Goal: Navigation & Orientation: Understand site structure

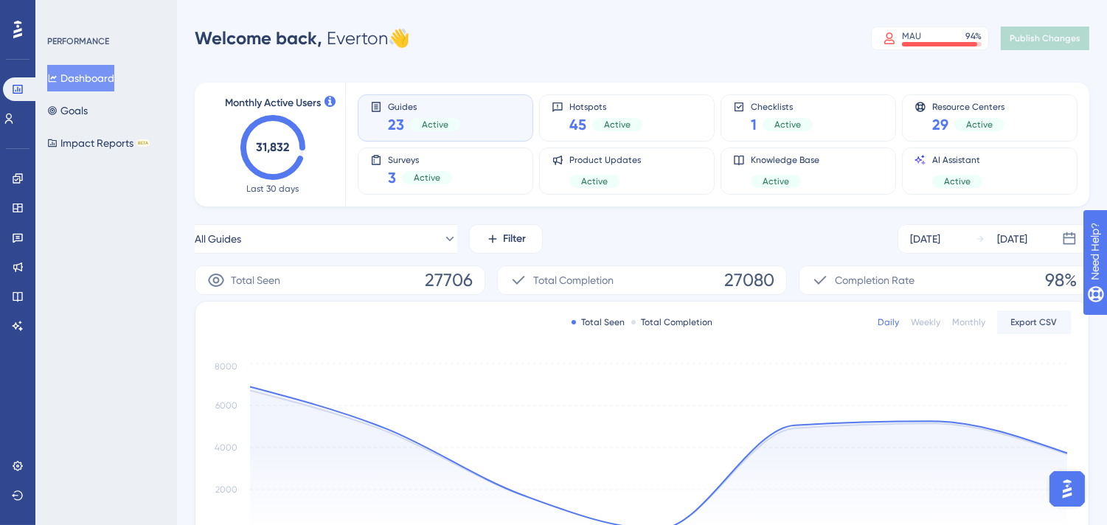
click at [726, 214] on div "Monthly Active Users 31,832 Last 30 days Guides 23 Active Hotspots 45 Active Ch…" at bounding box center [642, 486] width 894 height 843
click at [1051, 86] on div "Guides 23 Active Hotspots 45 Active Checklists 1 Active Resource Centers 29 Act…" at bounding box center [709, 145] width 702 height 124
click at [15, 178] on icon at bounding box center [18, 179] width 12 height 12
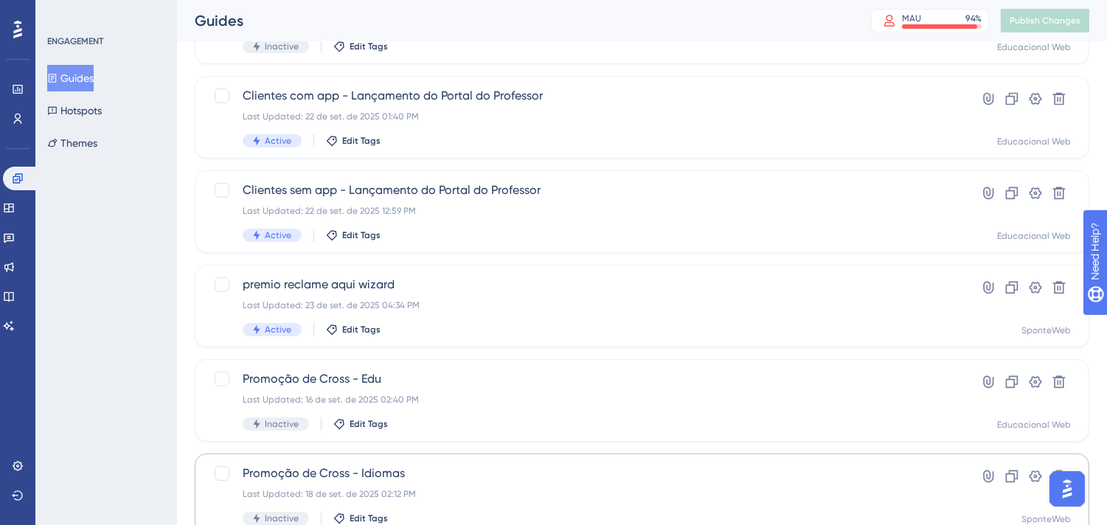
scroll to position [327, 0]
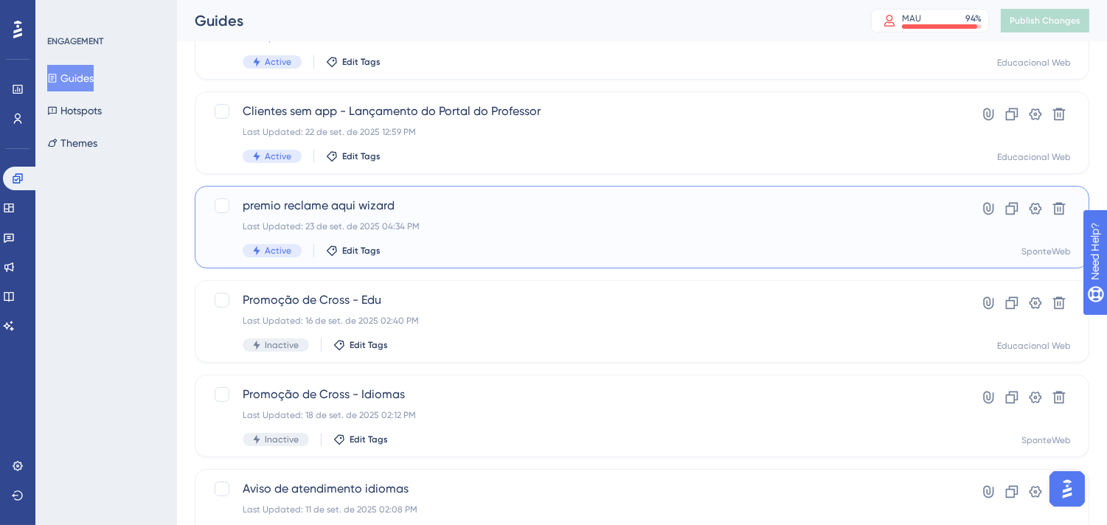
click at [585, 233] on div "premio reclame aqui wizard Last Updated: 23 de set. de 2025 04:34 PM Active Edi…" at bounding box center [583, 227] width 681 height 60
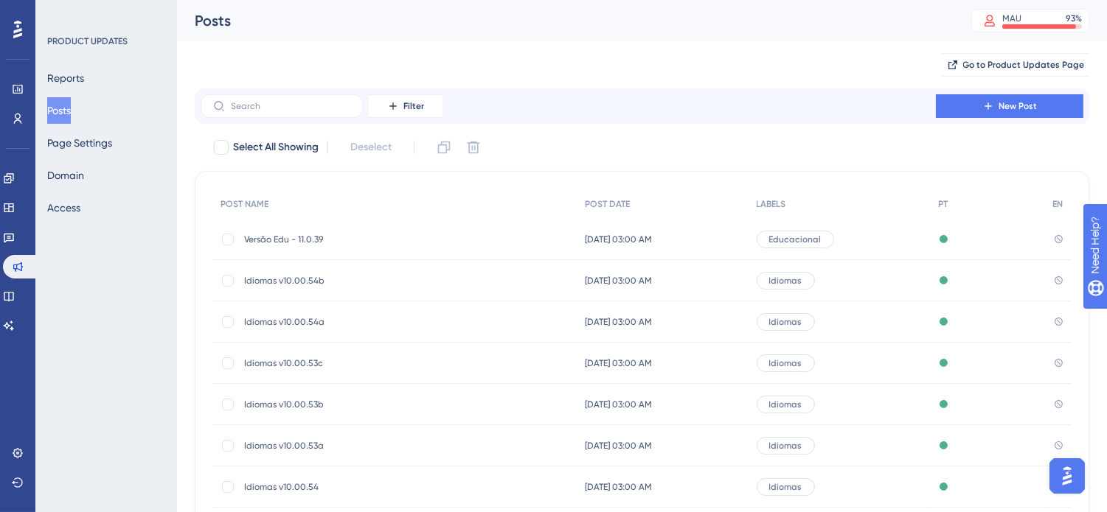
click at [10, 31] on div at bounding box center [18, 30] width 24 height 24
click at [12, 80] on link at bounding box center [18, 89] width 12 height 24
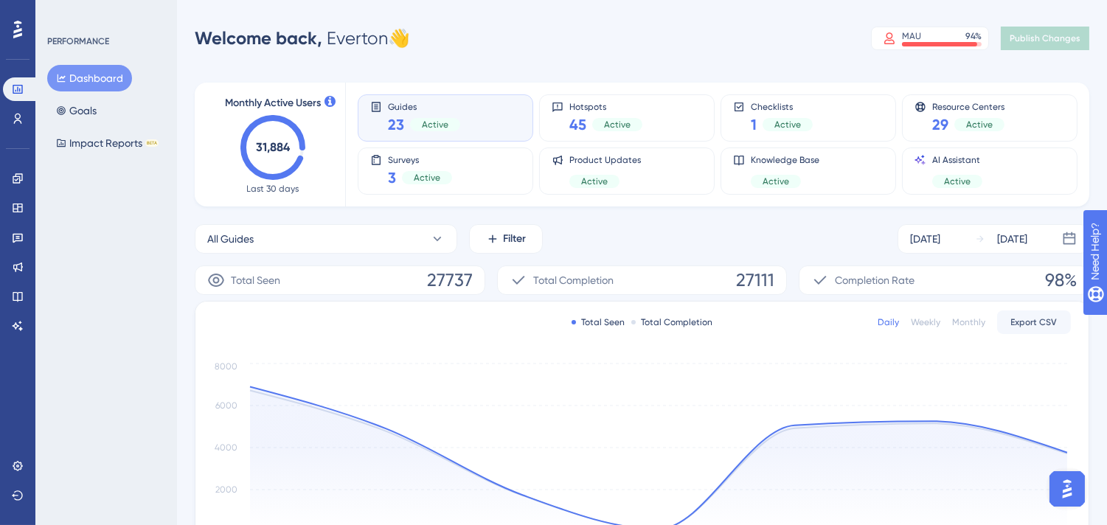
click at [181, 258] on div "Performance Users Engagement Widgets Feedback Product Updates Knowledge Base AI…" at bounding box center [642, 478] width 930 height 908
click at [1074, 484] on img "Open AI Assistant Launcher" at bounding box center [1066, 488] width 27 height 27
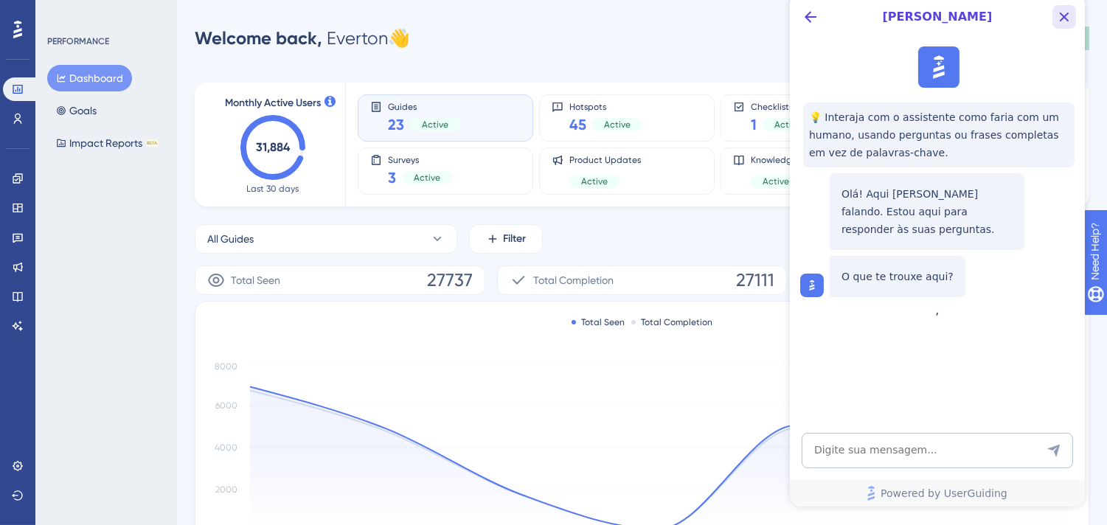
click at [1065, 19] on icon "Close Button" at bounding box center [1064, 18] width 10 height 10
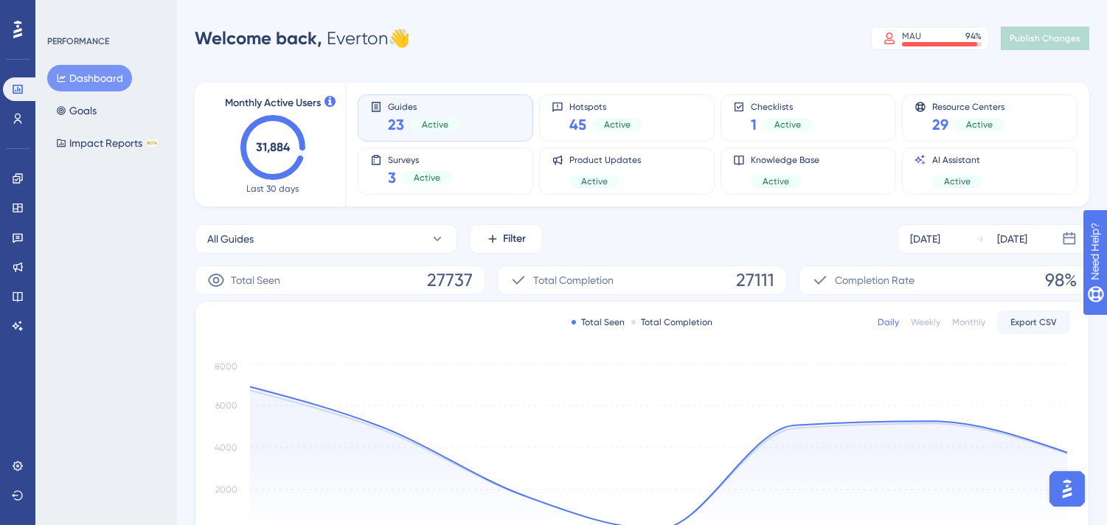
click at [181, 226] on div "Performance Users Engagement Widgets Feedback Product Updates Knowledge Base AI…" at bounding box center [642, 478] width 930 height 908
click at [13, 293] on icon at bounding box center [18, 297] width 12 height 12
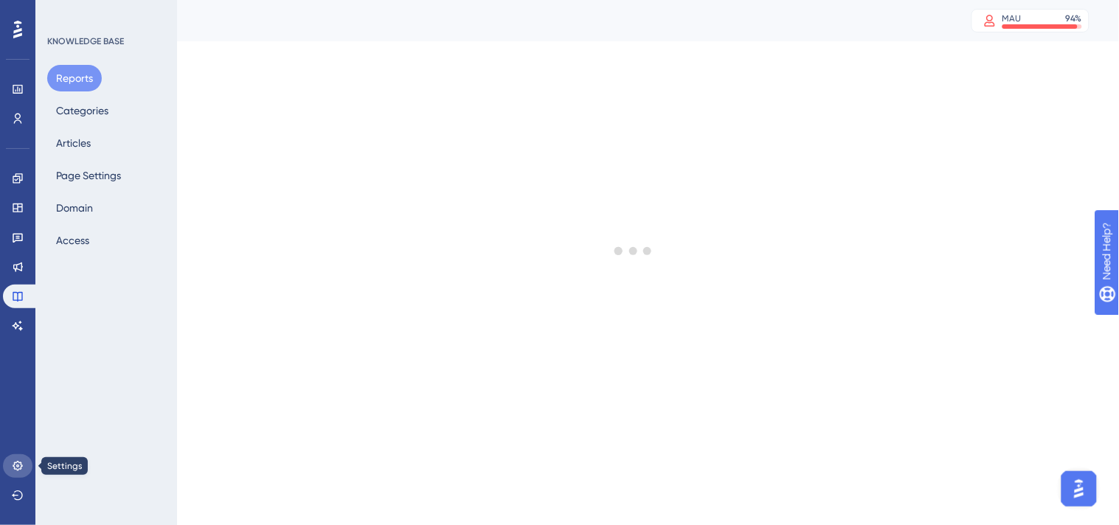
click at [15, 467] on icon at bounding box center [18, 466] width 12 height 12
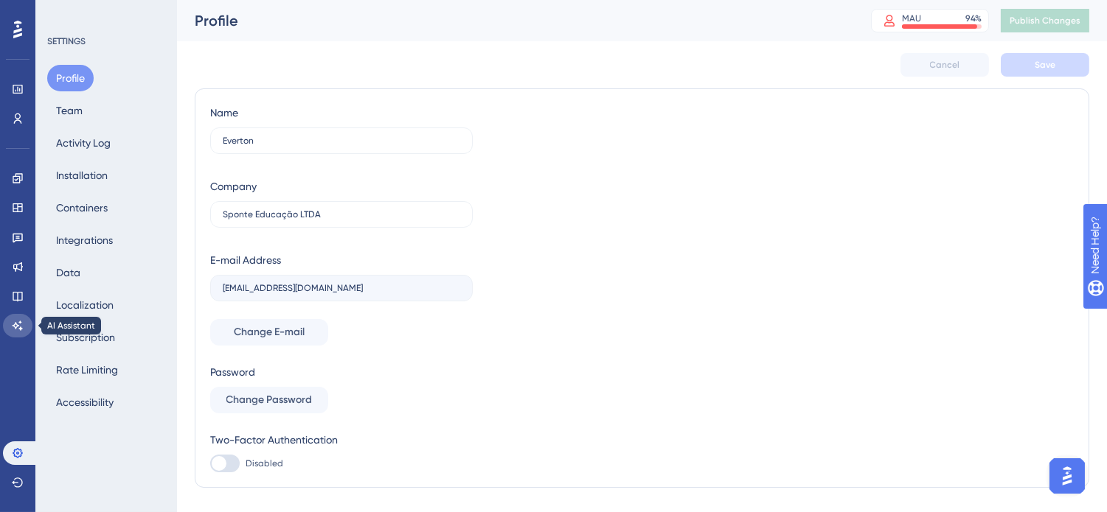
click at [21, 322] on icon at bounding box center [18, 326] width 12 height 12
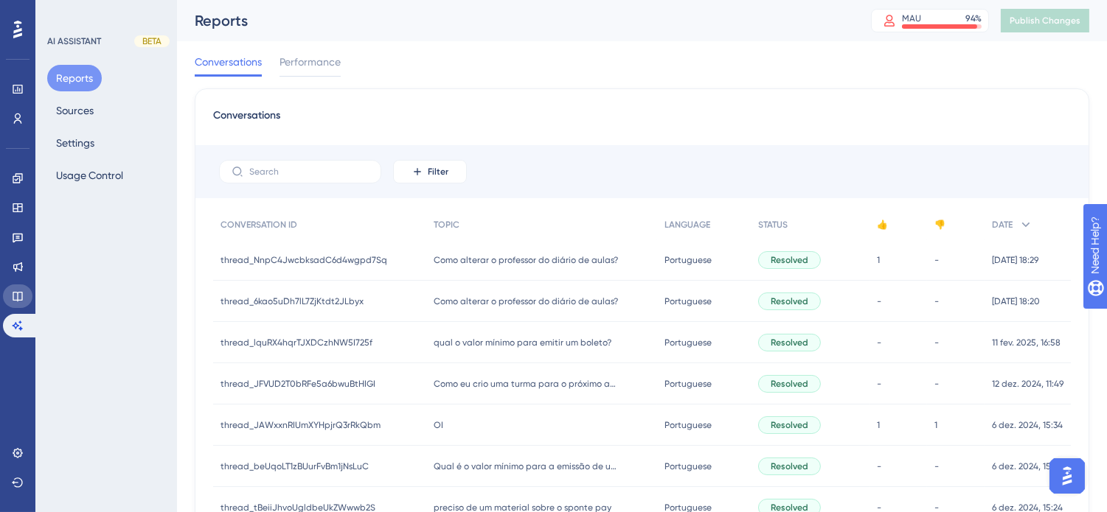
click at [12, 291] on icon at bounding box center [18, 297] width 12 height 12
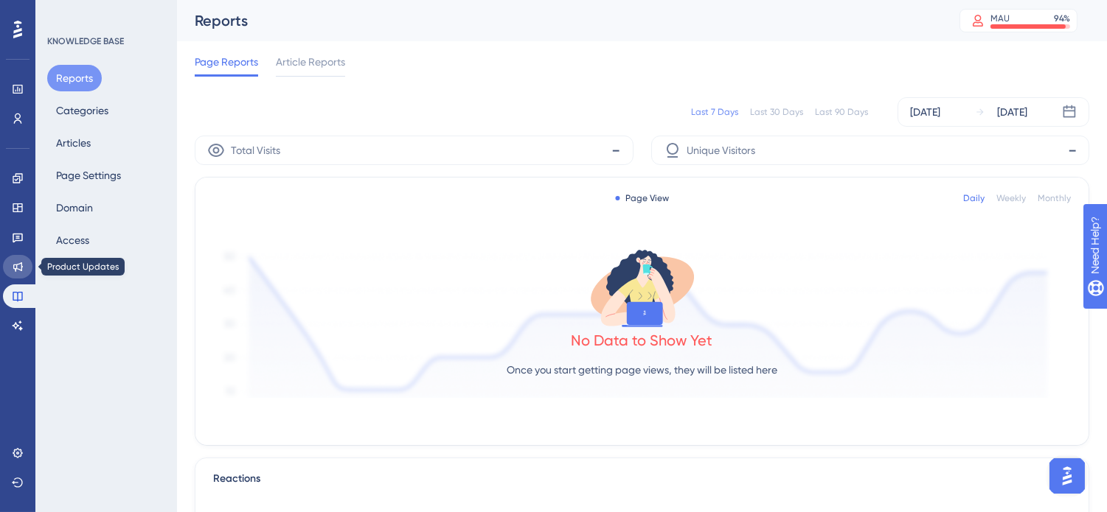
click at [15, 266] on icon at bounding box center [18, 267] width 12 height 12
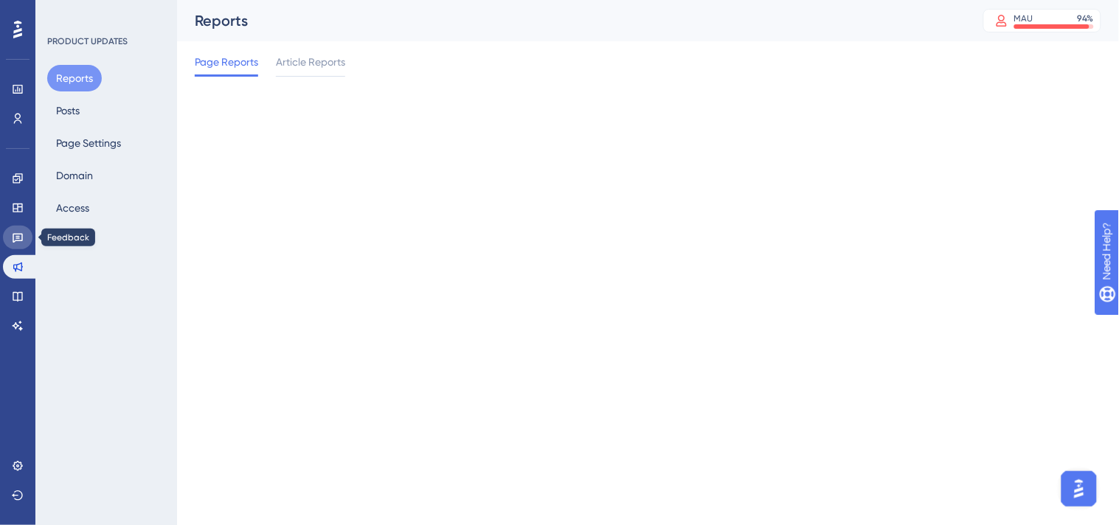
click at [18, 236] on icon at bounding box center [18, 239] width 10 height 10
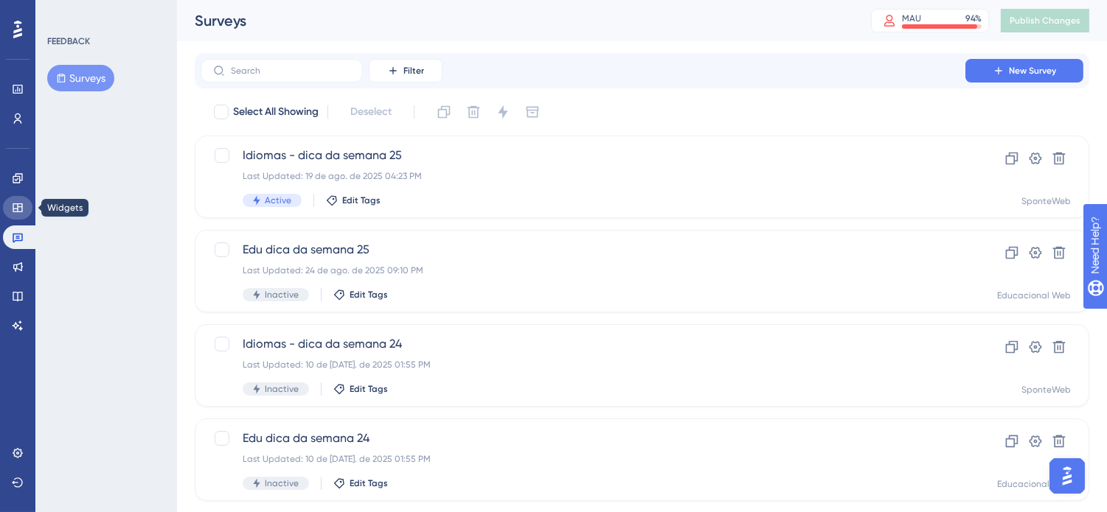
click at [17, 206] on icon at bounding box center [18, 208] width 10 height 9
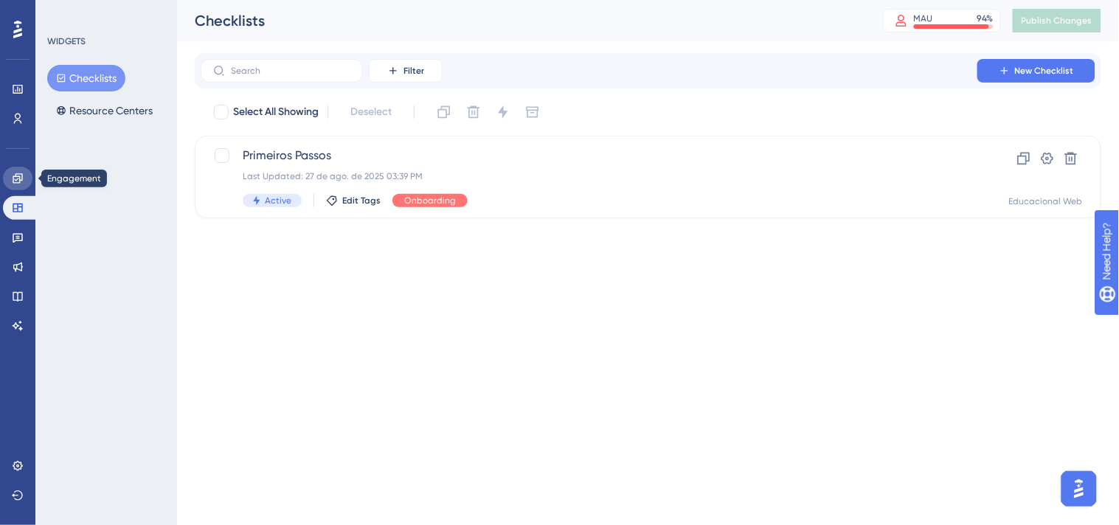
click at [16, 178] on icon at bounding box center [18, 179] width 12 height 12
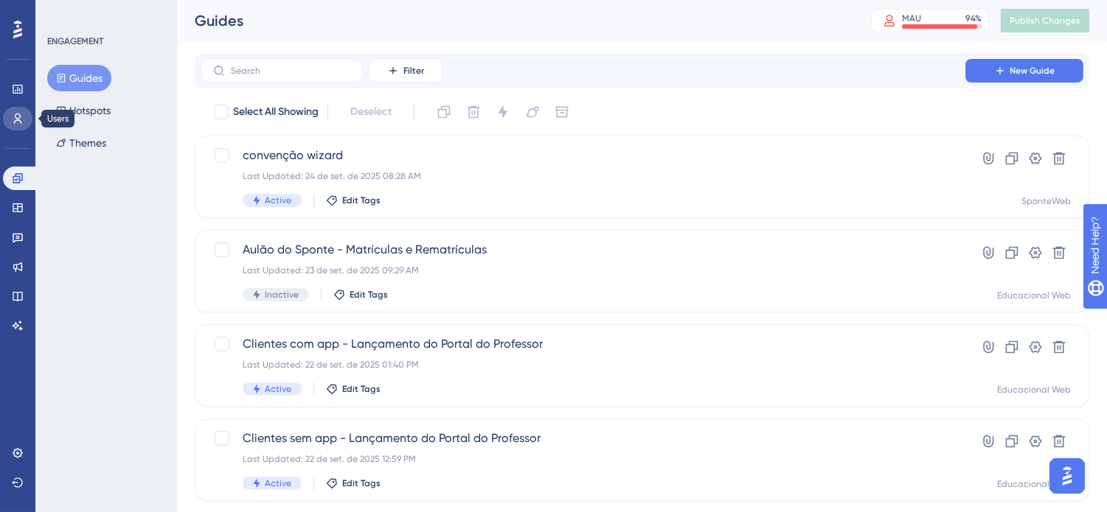
click at [20, 115] on icon at bounding box center [18, 119] width 8 height 10
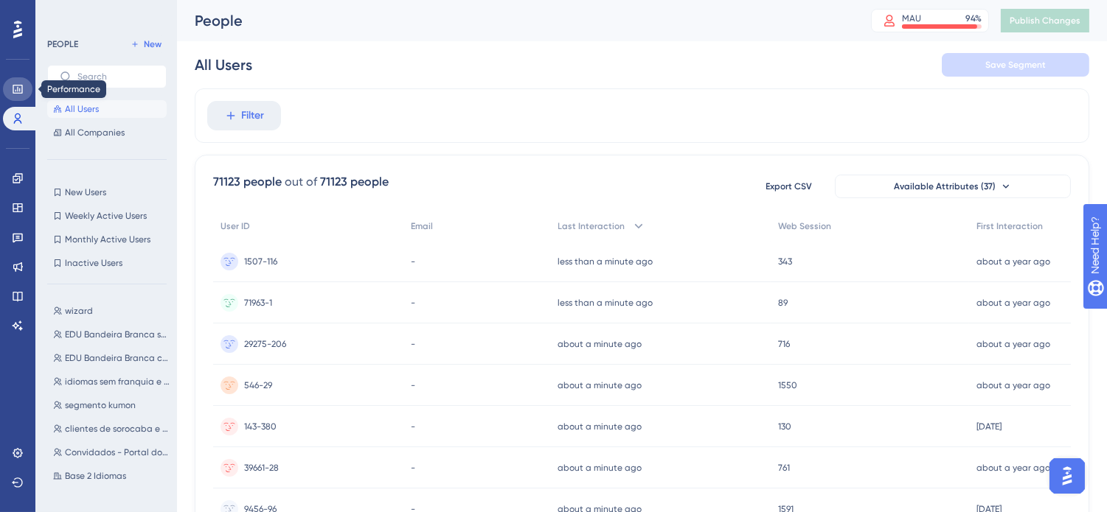
click at [16, 93] on icon at bounding box center [18, 89] width 10 height 9
